Goal: Register for event/course

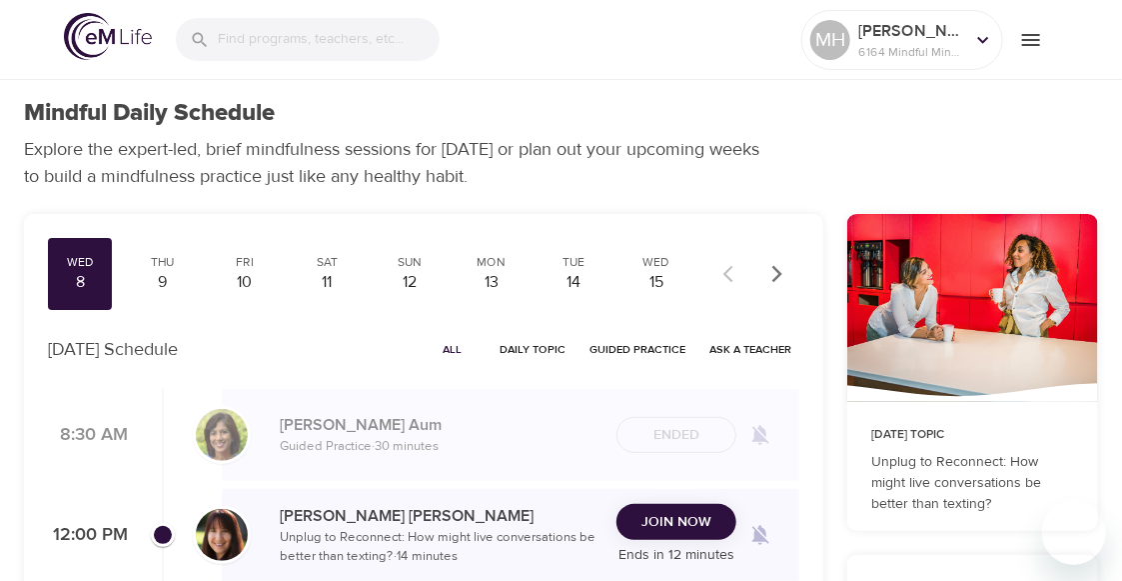
click at [672, 524] on span "Join Now" at bounding box center [677, 522] width 70 height 25
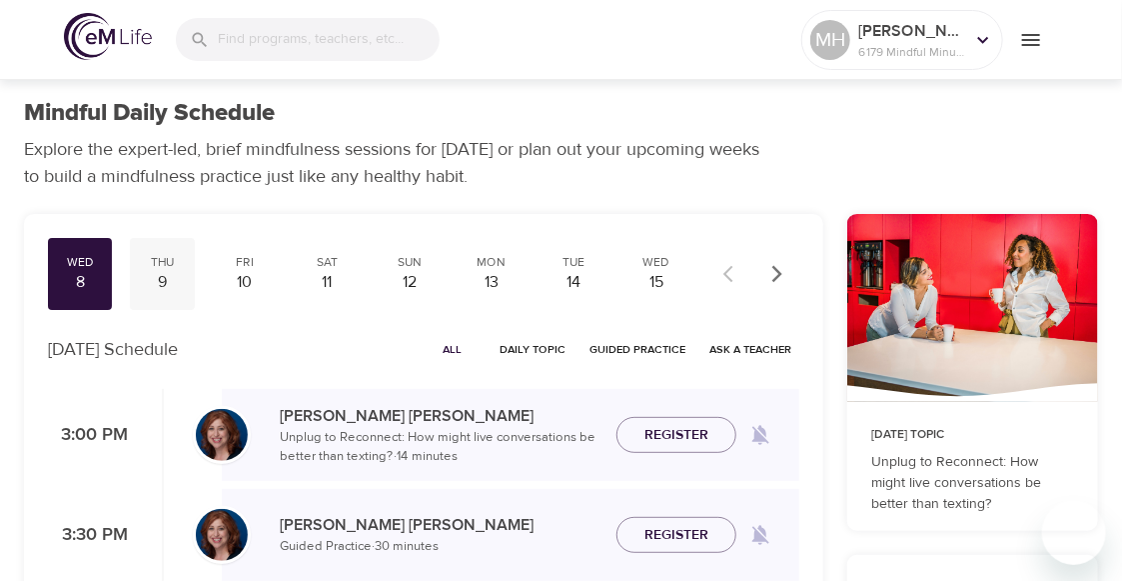
click at [165, 273] on div "9" at bounding box center [162, 282] width 48 height 23
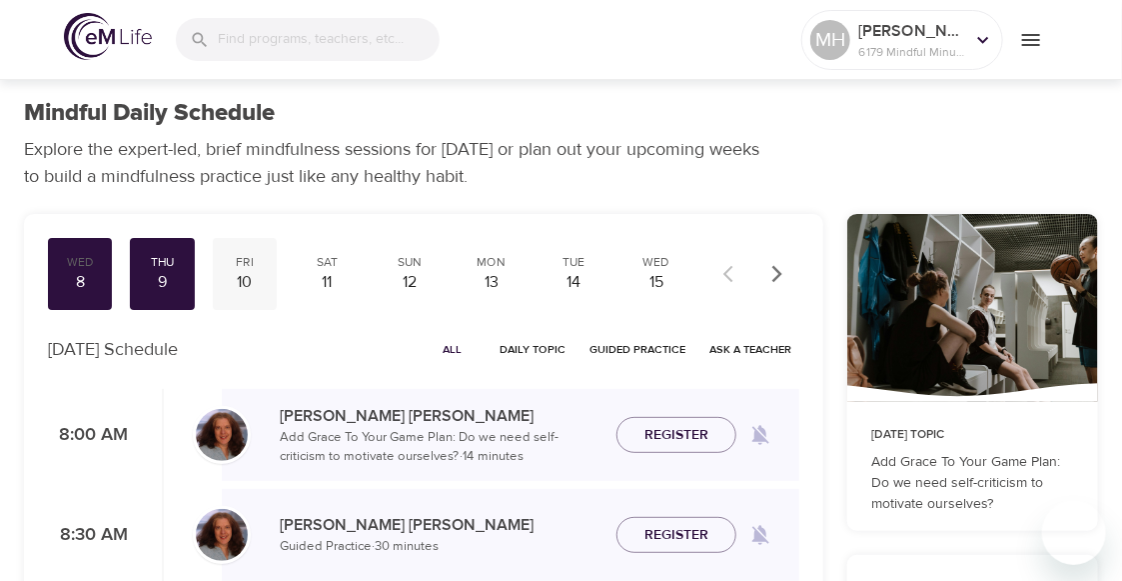
click at [253, 279] on div "10" at bounding box center [245, 282] width 48 height 23
